Goal: Find specific page/section: Find specific page/section

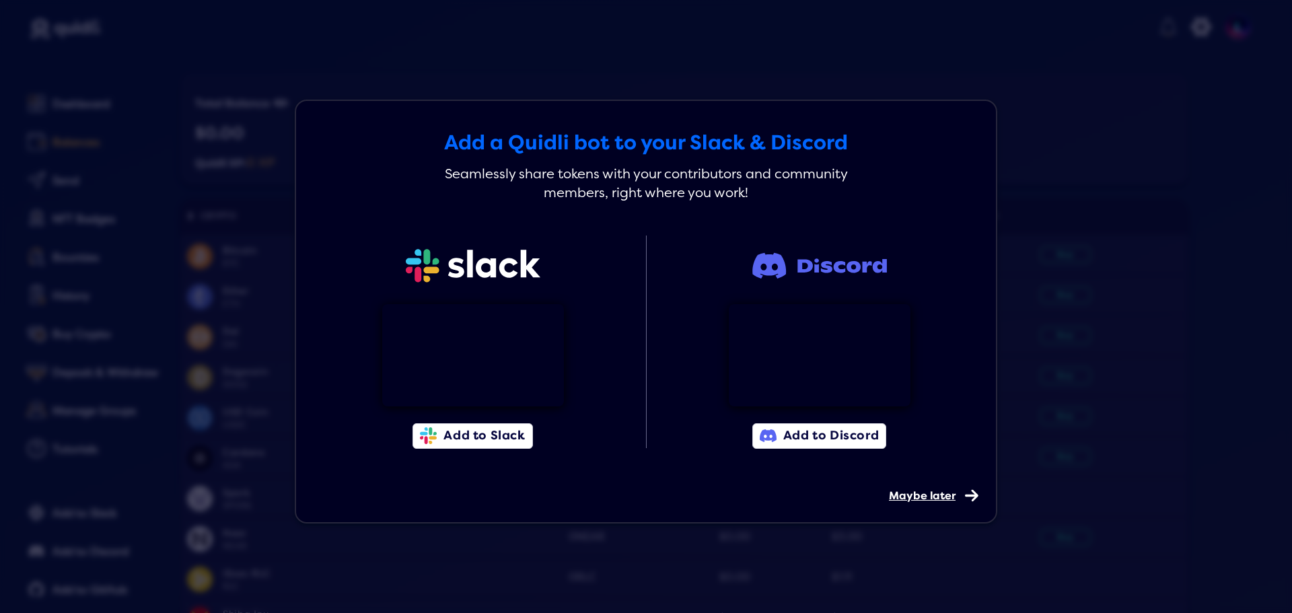
click at [950, 498] on div "Maybe later" at bounding box center [929, 485] width 80 height 33
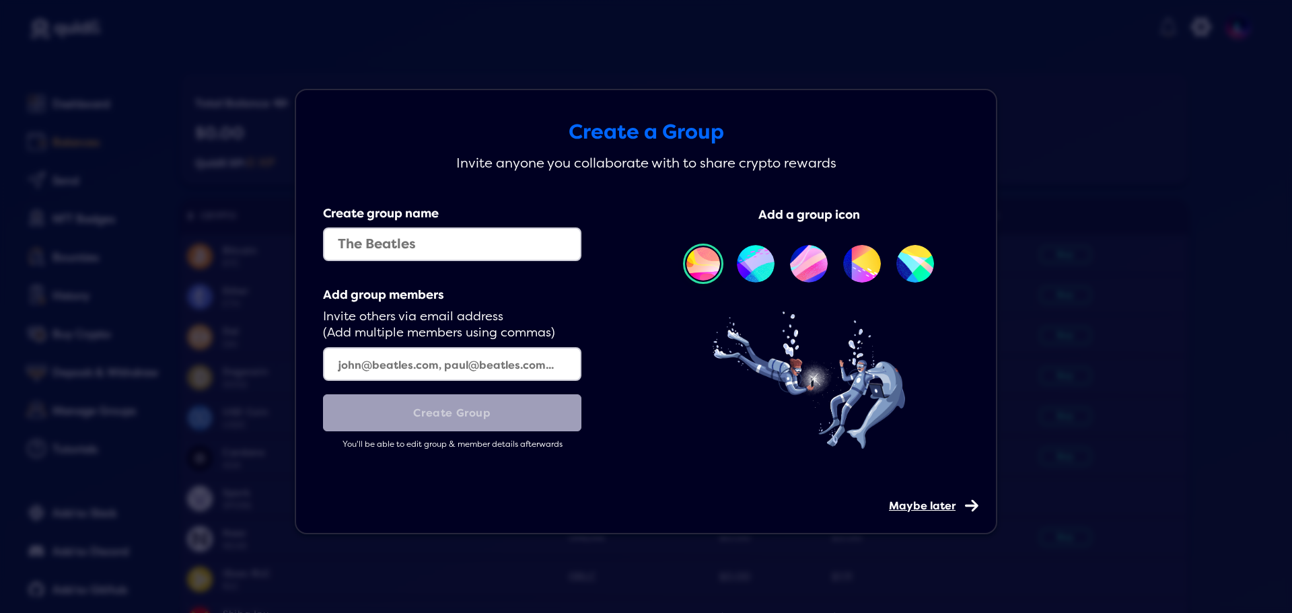
click at [931, 509] on span "Maybe later" at bounding box center [922, 505] width 67 height 13
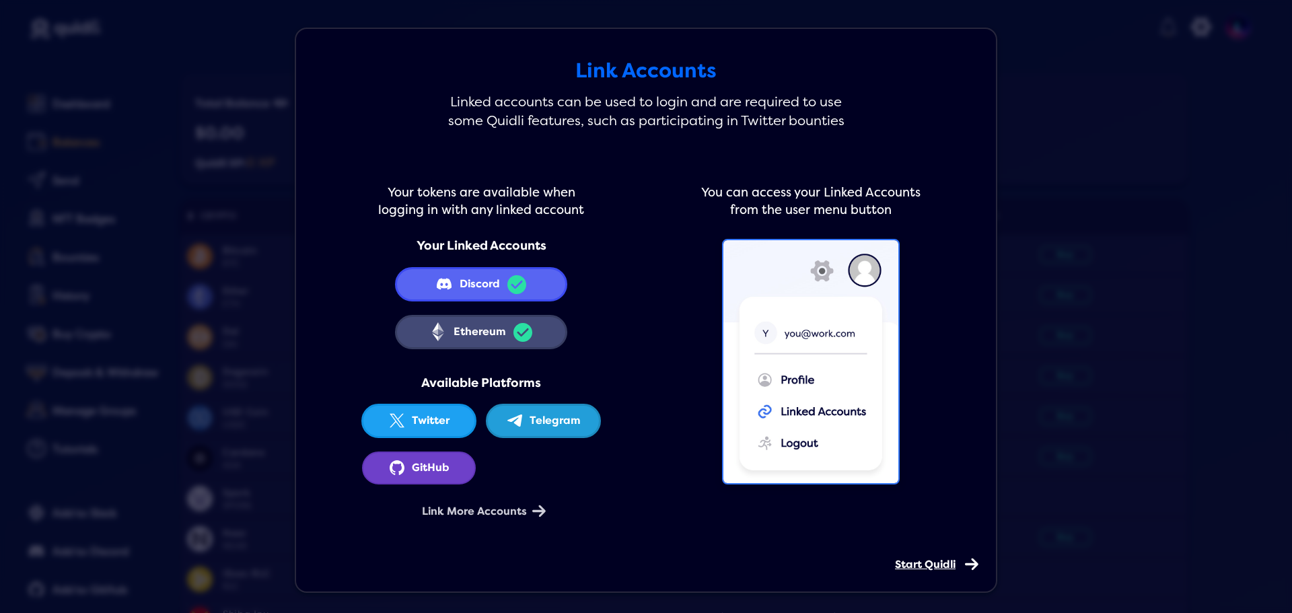
scroll to position [4, 0]
click at [922, 560] on span "Start Quidli" at bounding box center [925, 564] width 61 height 13
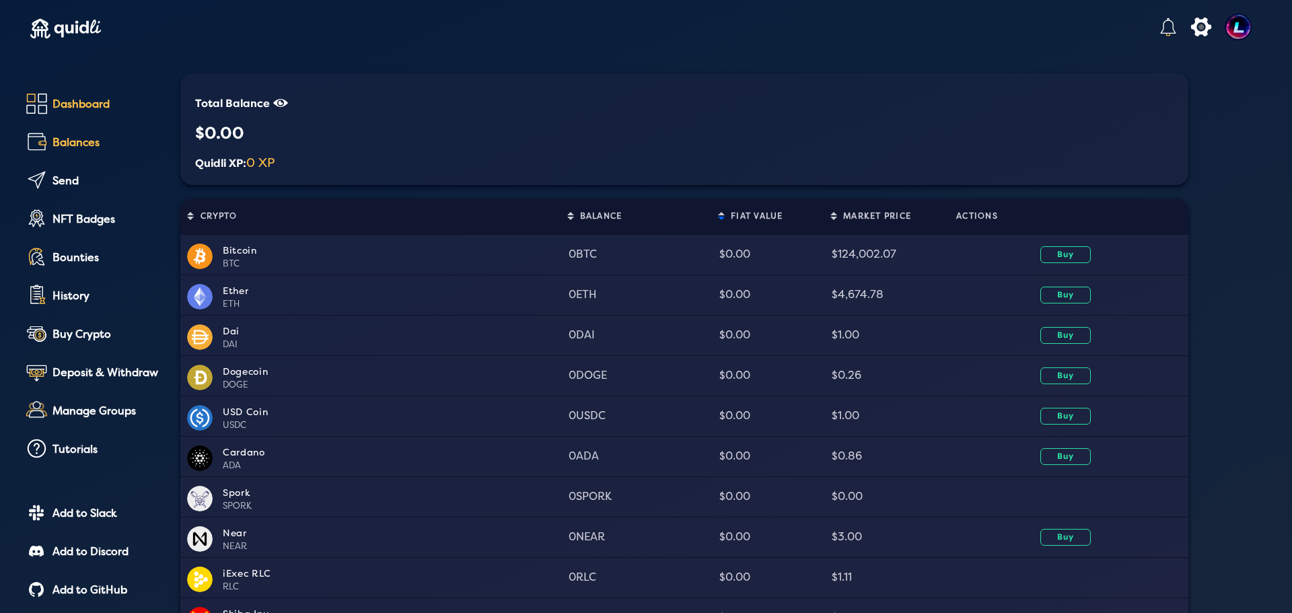
click at [94, 107] on div "Dashboard" at bounding box center [106, 104] width 109 height 12
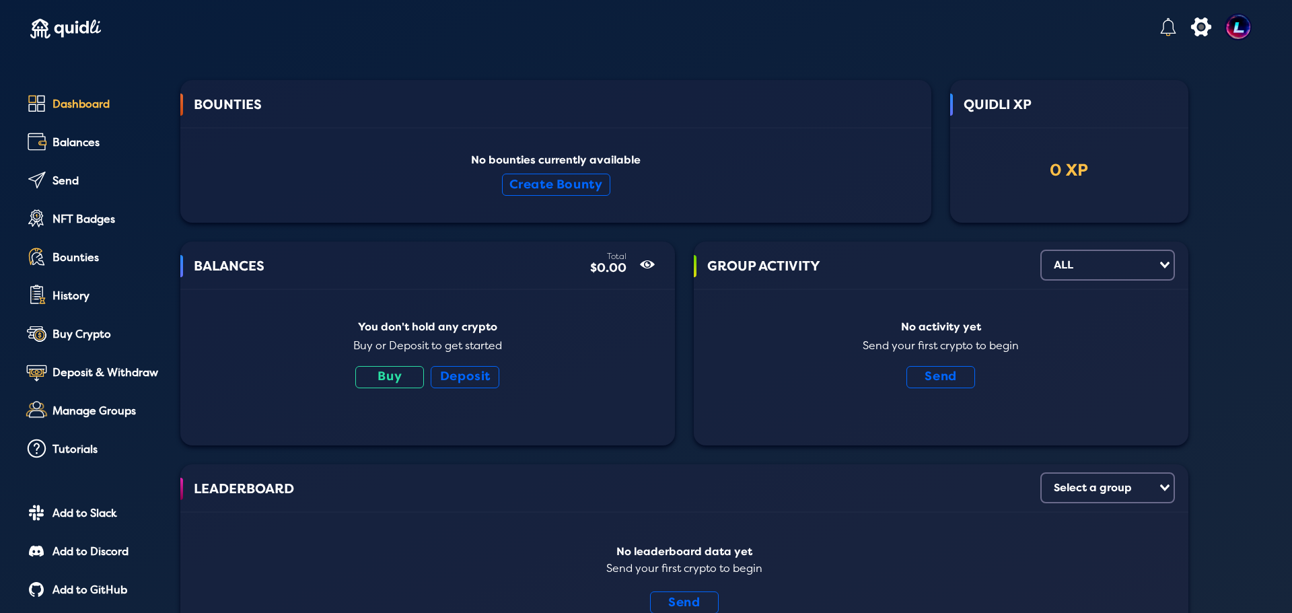
click at [437, 172] on div "No bounties currently available Create Bounty" at bounding box center [556, 181] width 724 height 55
click at [85, 144] on div "Balances" at bounding box center [106, 143] width 109 height 12
